Goal: Navigation & Orientation: Find specific page/section

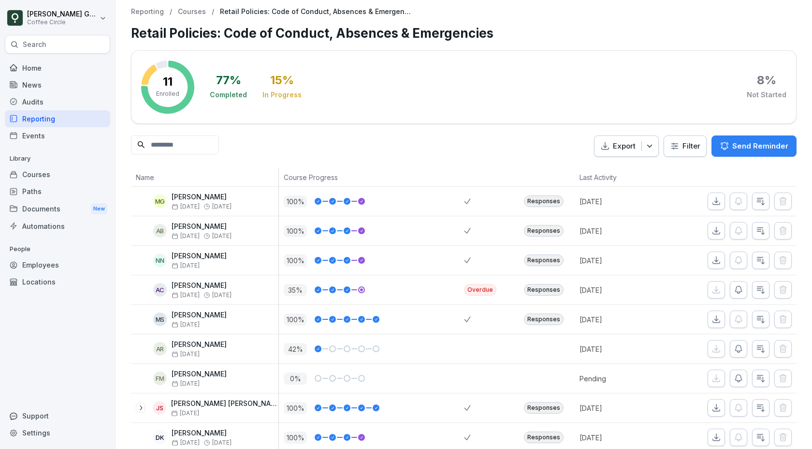
scroll to position [14, 0]
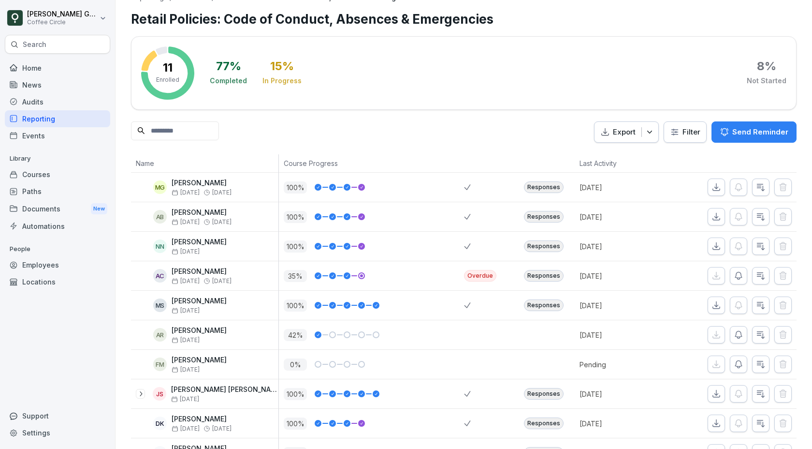
click at [359, 184] on icon at bounding box center [361, 187] width 5 height 6
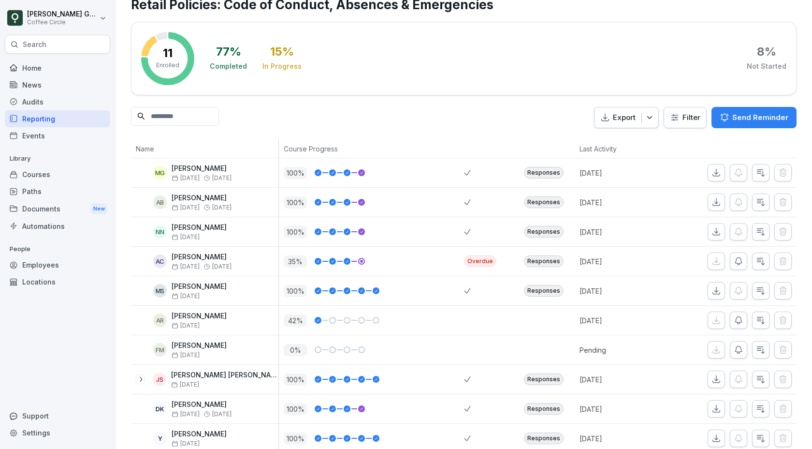
scroll to position [30, 0]
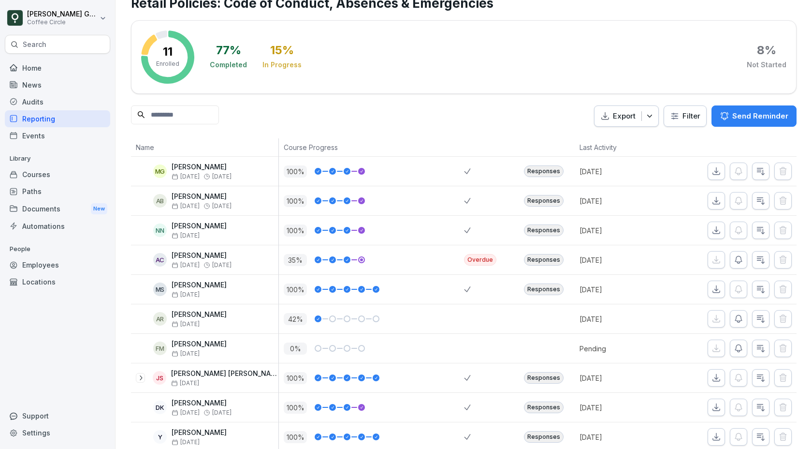
click at [600, 166] on p "10 months ago" at bounding box center [623, 171] width 87 height 10
click at [554, 165] on div "Responses" at bounding box center [544, 171] width 40 height 12
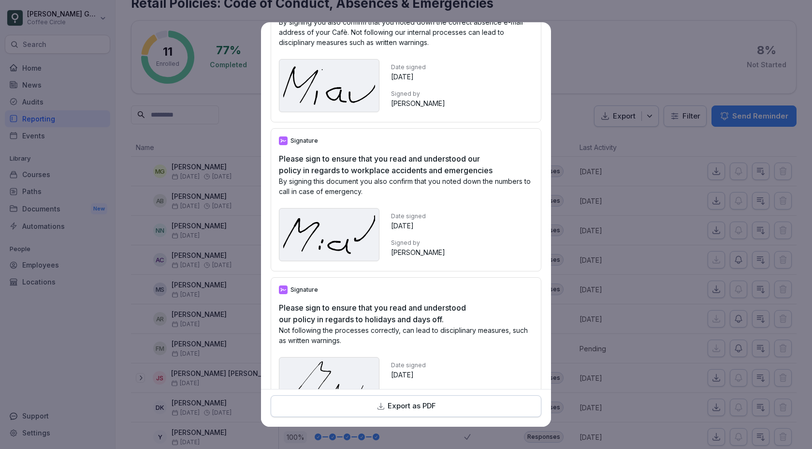
scroll to position [0, 0]
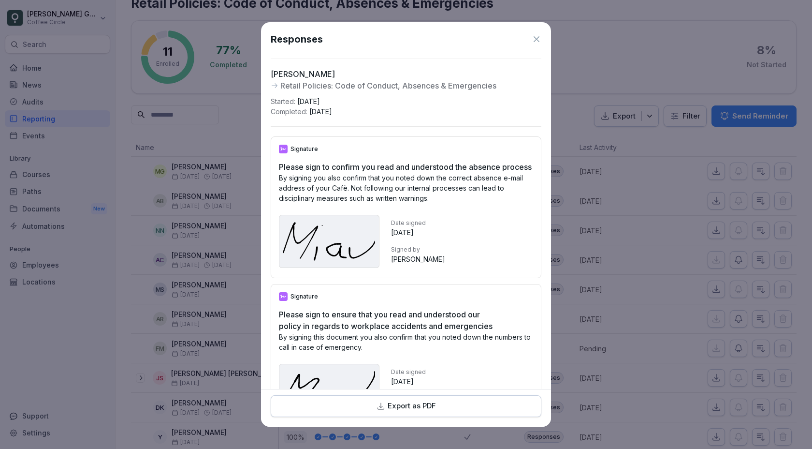
click at [536, 39] on icon at bounding box center [537, 39] width 10 height 10
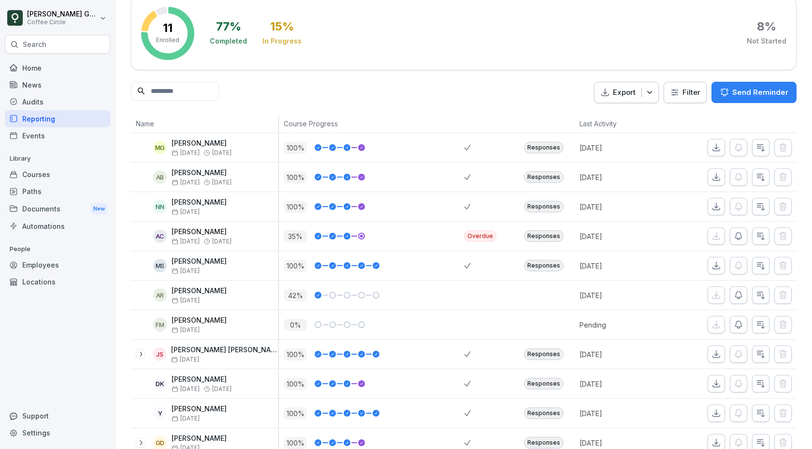
scroll to position [61, 0]
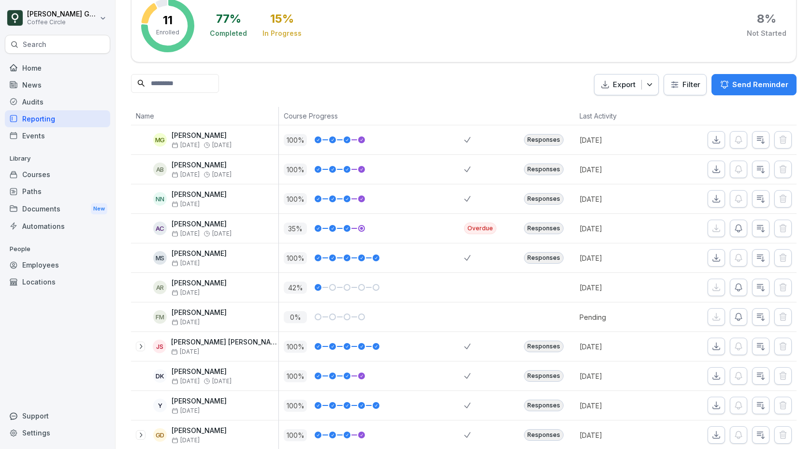
click at [549, 166] on div "Responses" at bounding box center [544, 169] width 40 height 12
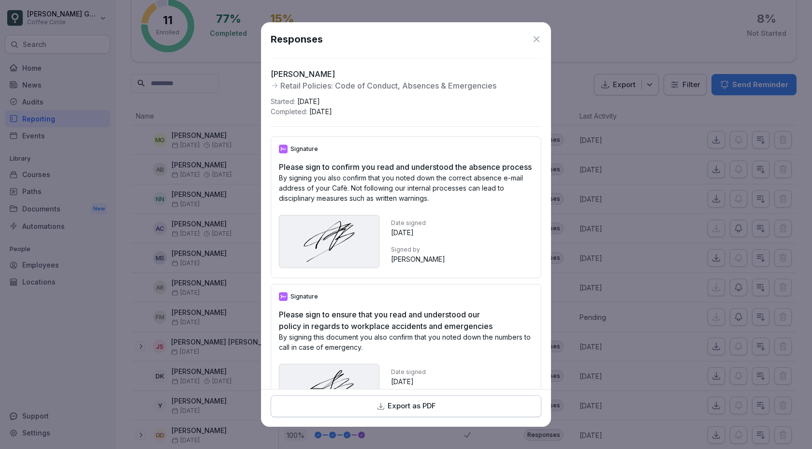
click at [536, 38] on icon at bounding box center [537, 39] width 10 height 10
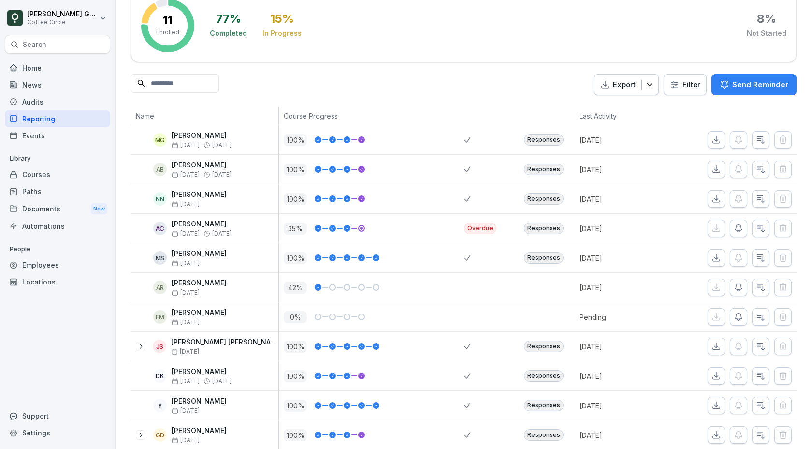
click at [550, 429] on div "Responses" at bounding box center [544, 435] width 40 height 12
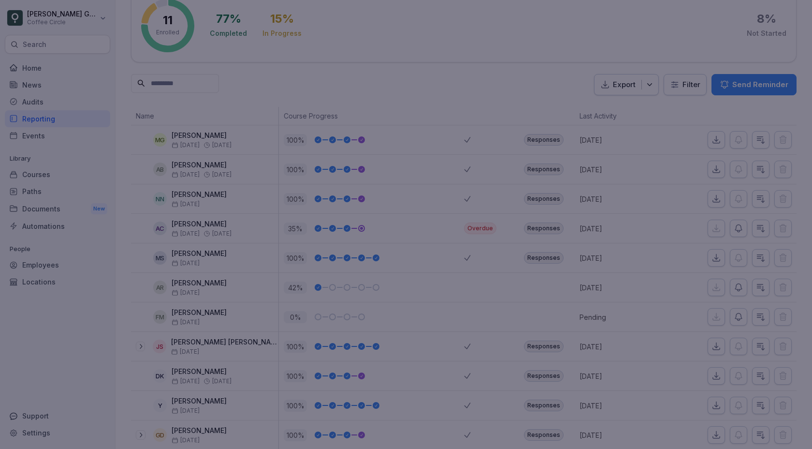
click at [564, 229] on div at bounding box center [406, 224] width 812 height 449
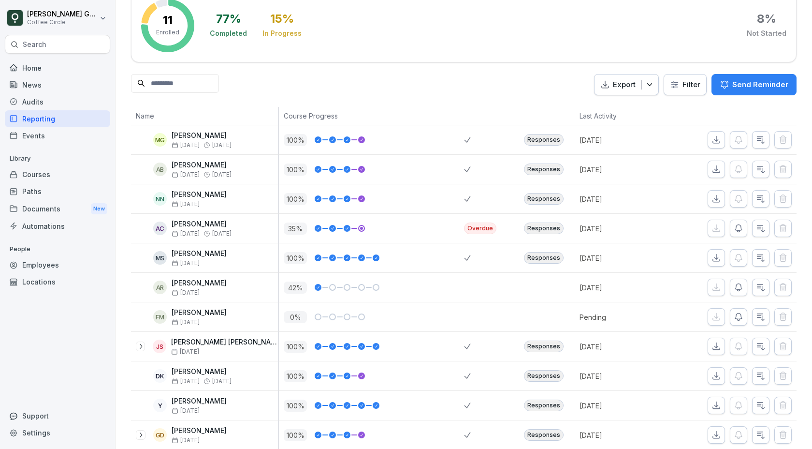
click at [551, 370] on div "Responses" at bounding box center [544, 376] width 40 height 12
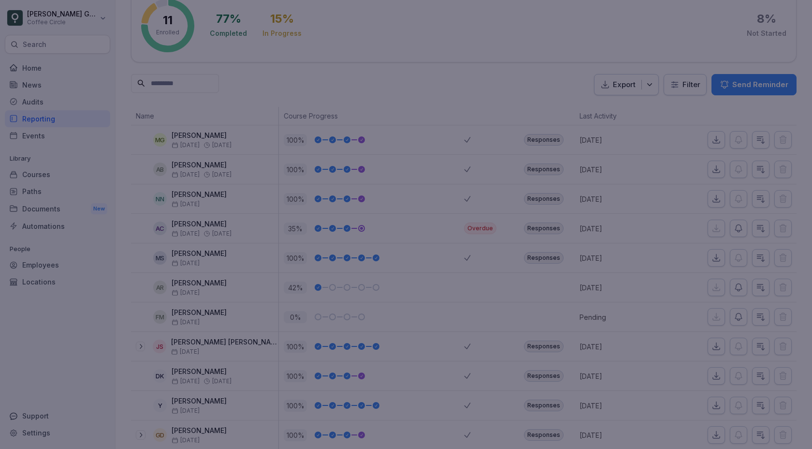
click at [583, 330] on div at bounding box center [406, 224] width 812 height 449
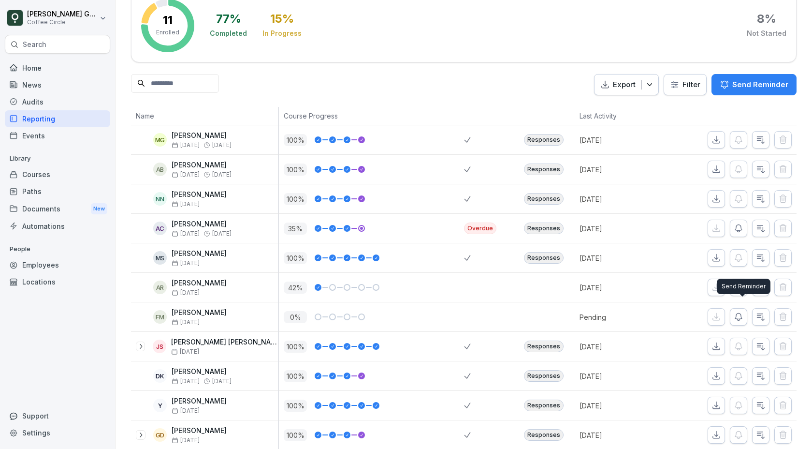
click at [743, 284] on div "Send Reminder Send Reminder" at bounding box center [744, 285] width 54 height 15
click at [740, 282] on icon "button" at bounding box center [739, 287] width 10 height 10
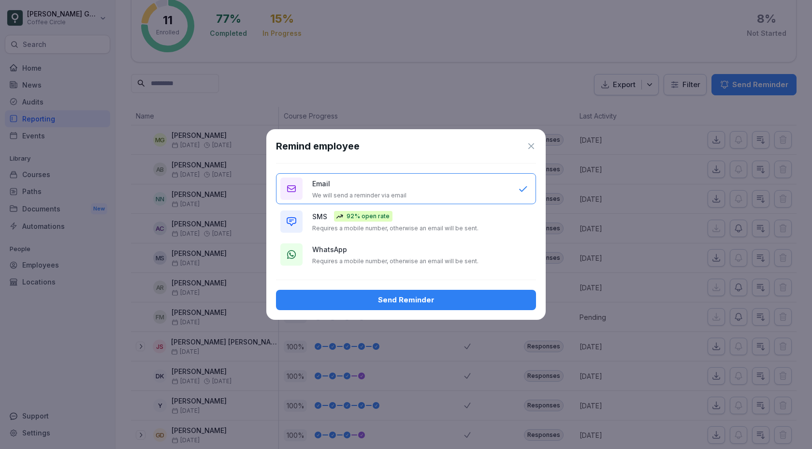
click at [440, 298] on div "Send Reminder" at bounding box center [406, 299] width 245 height 11
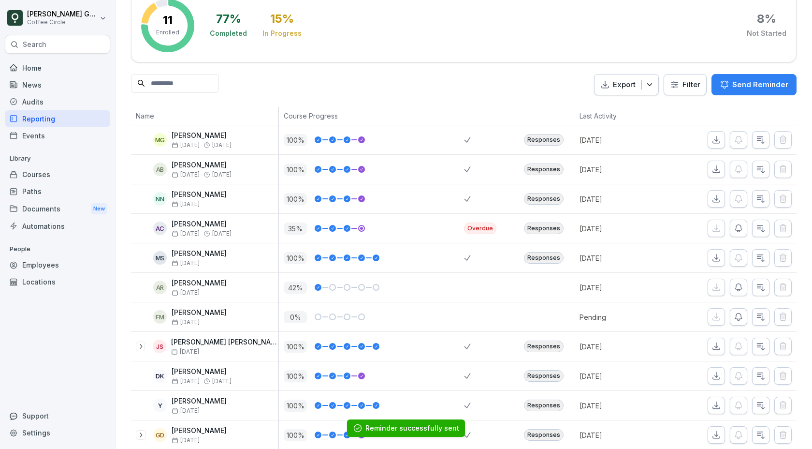
click at [161, 30] on p "Enrolled" at bounding box center [167, 32] width 23 height 9
click at [53, 111] on div "Reporting" at bounding box center [57, 118] width 105 height 17
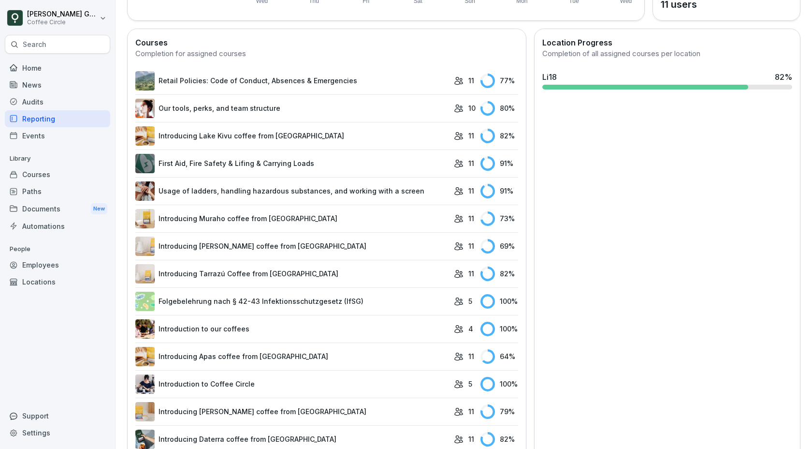
scroll to position [253, 0]
click at [303, 72] on link "Retail Policies: Code of Conduct, Absences & Emergencies" at bounding box center [292, 81] width 314 height 19
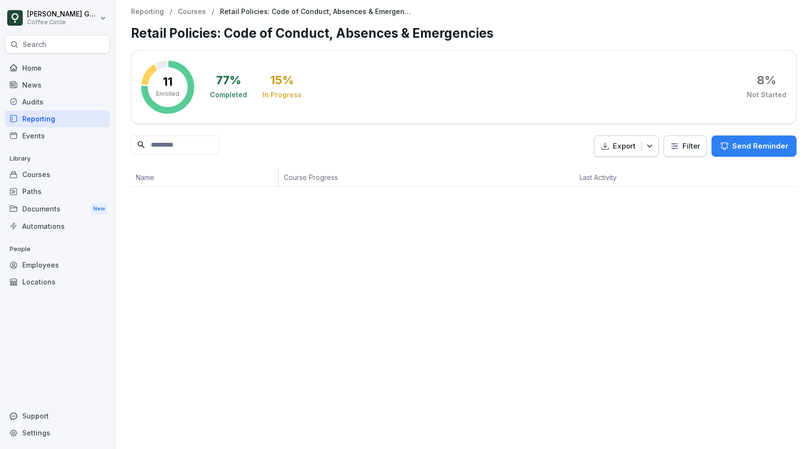
click at [89, 117] on div "Reporting" at bounding box center [57, 118] width 105 height 17
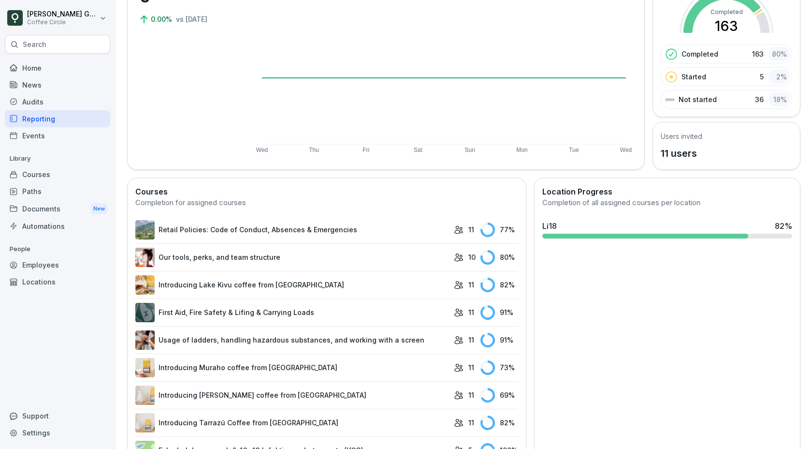
scroll to position [121, 0]
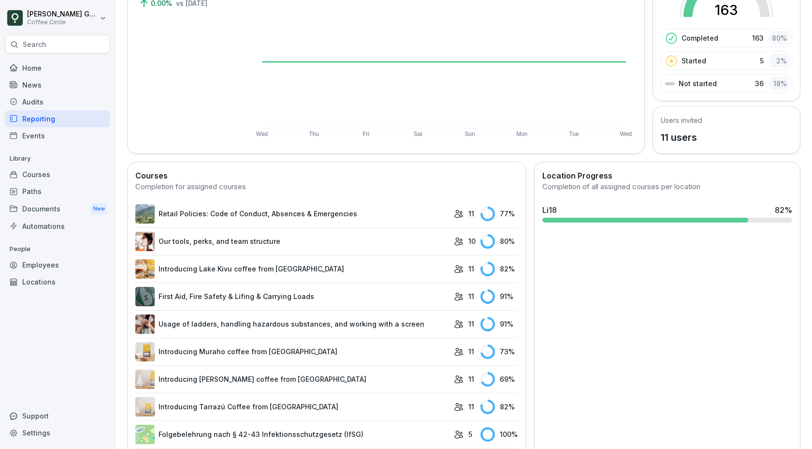
click at [317, 204] on link "Retail Policies: Code of Conduct, Absences & Emergencies" at bounding box center [292, 213] width 314 height 19
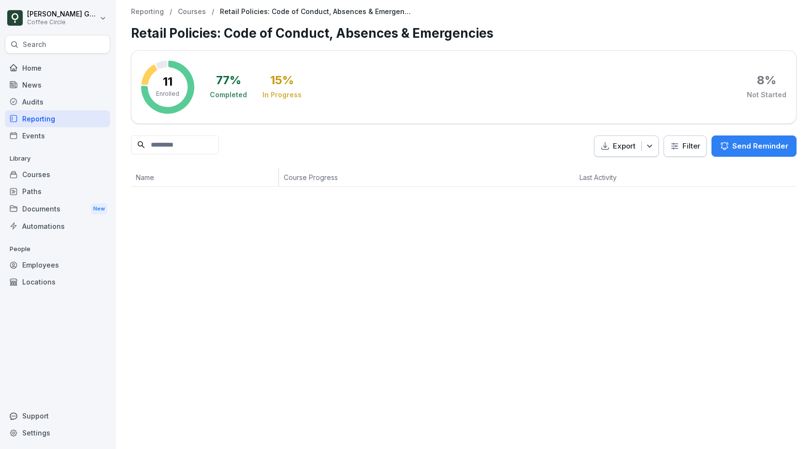
click at [46, 111] on div "Reporting" at bounding box center [57, 118] width 105 height 17
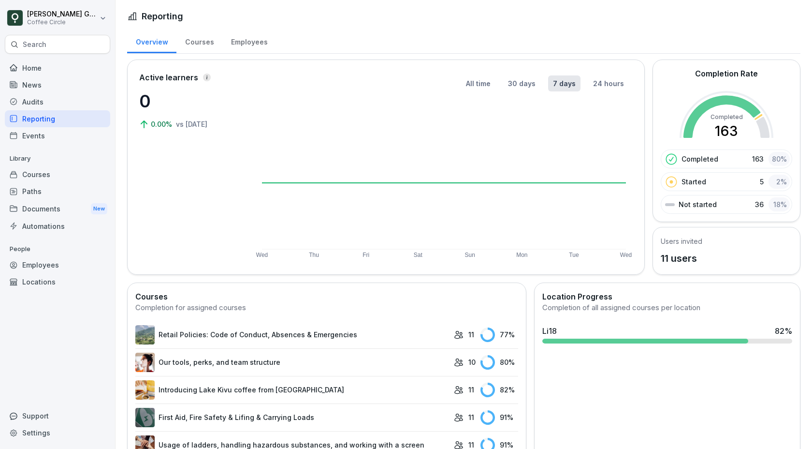
click at [45, 102] on div "Audits" at bounding box center [57, 101] width 105 height 17
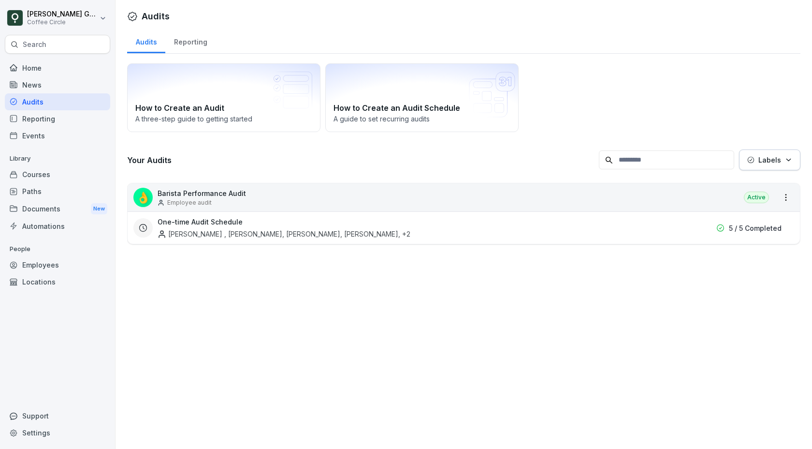
click at [45, 117] on div "Reporting" at bounding box center [57, 118] width 105 height 17
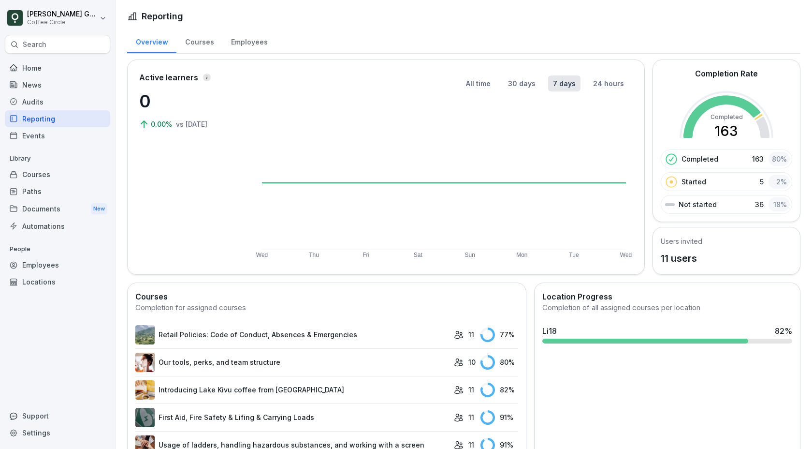
click at [50, 92] on div "News" at bounding box center [57, 84] width 105 height 17
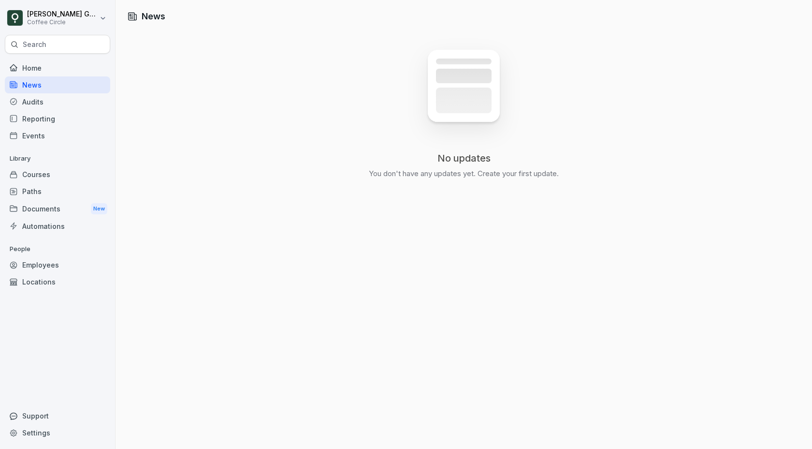
click at [50, 103] on div "Audits" at bounding box center [57, 101] width 105 height 17
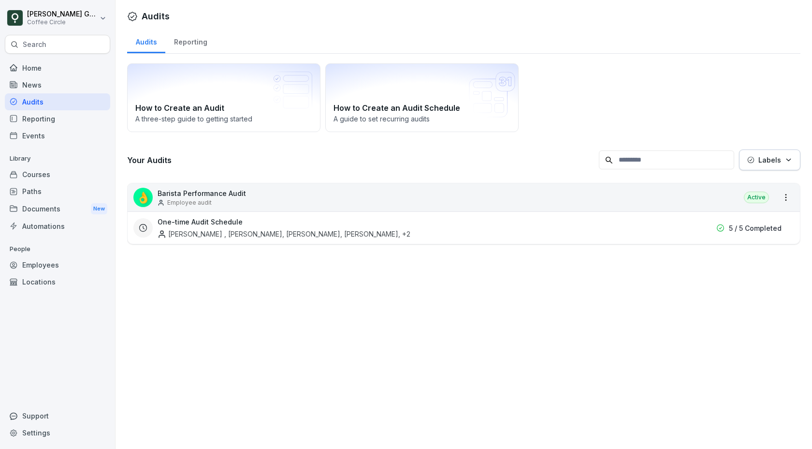
click at [229, 198] on div "Employee audit" at bounding box center [202, 202] width 88 height 9
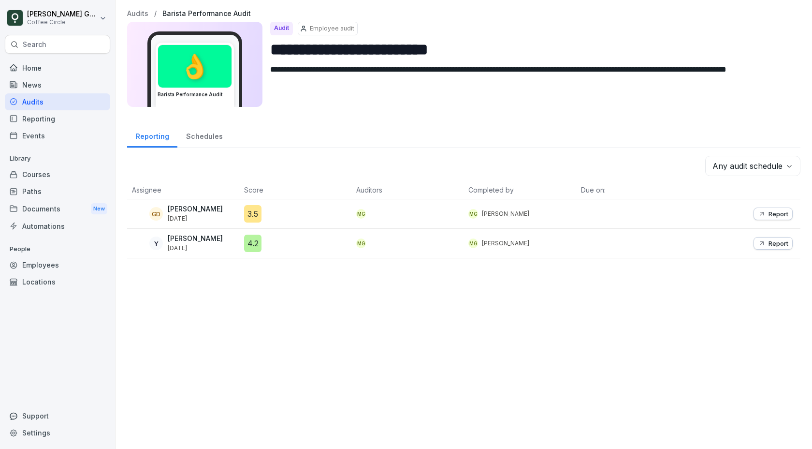
click at [70, 102] on div "Audits" at bounding box center [57, 101] width 105 height 17
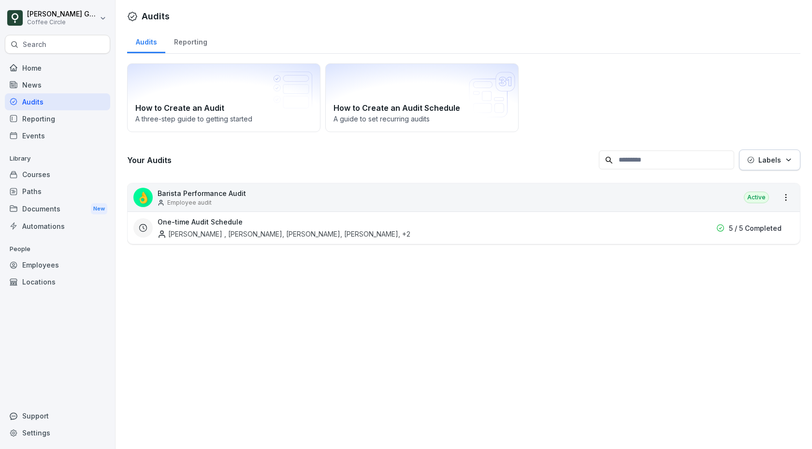
click at [222, 217] on h3 "One-time Audit Schedule" at bounding box center [200, 222] width 85 height 10
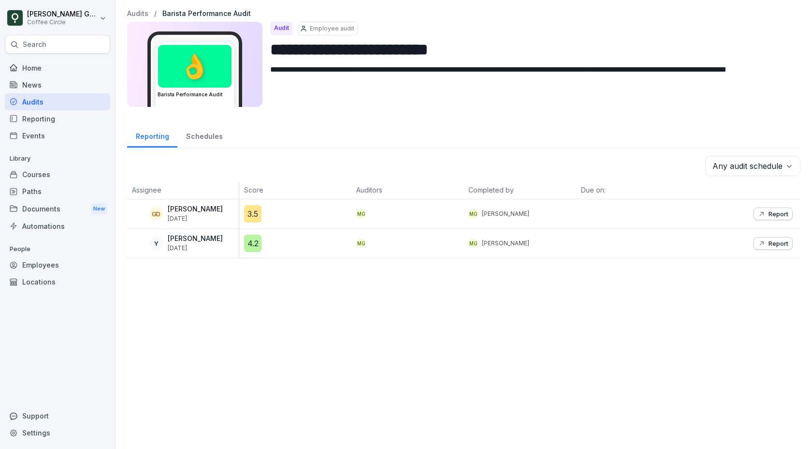
click at [51, 98] on div "Audits" at bounding box center [57, 101] width 105 height 17
